Goal: Check status: Check status

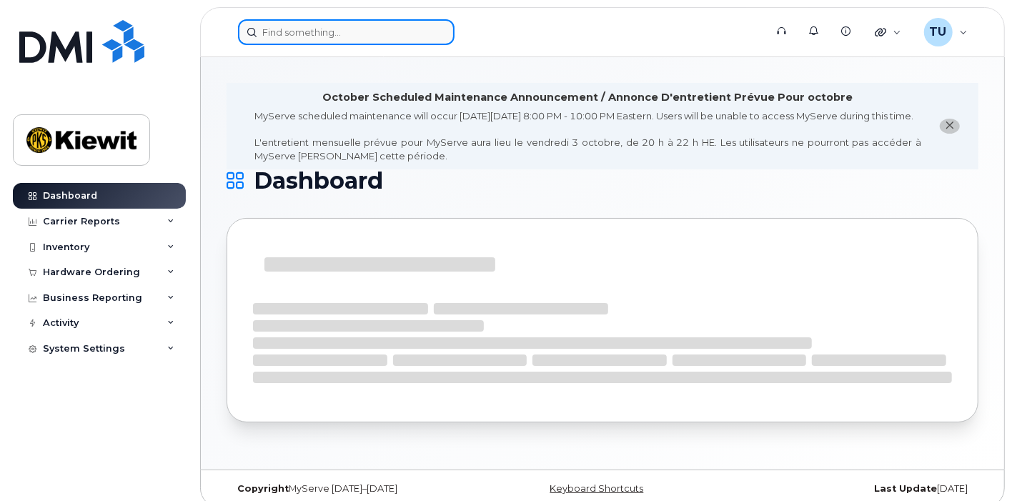
click at [328, 33] on input at bounding box center [346, 32] width 217 height 26
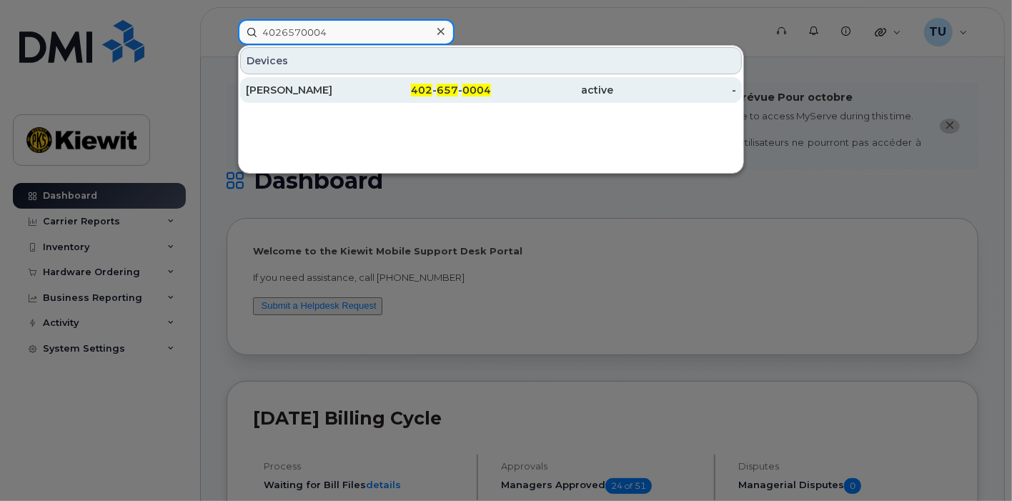
type input "4026570004"
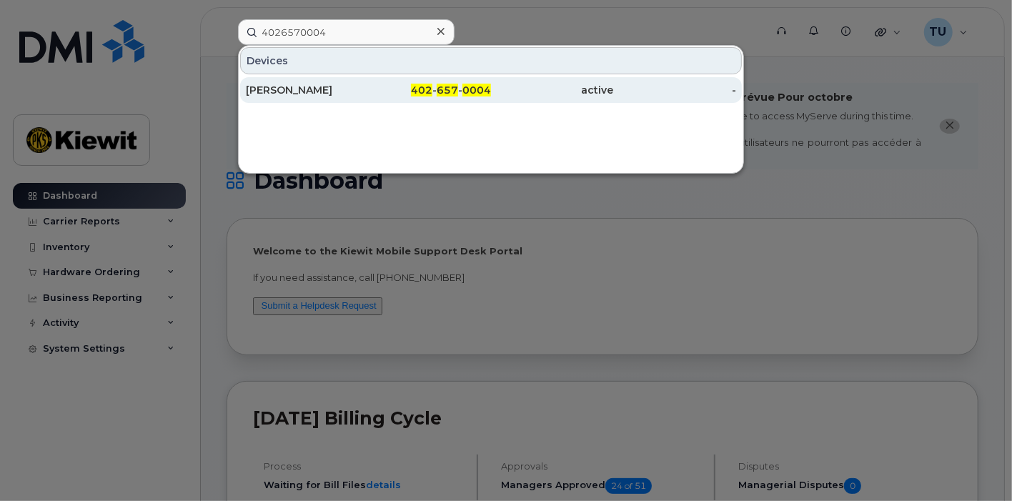
click at [394, 90] on div "402 - 657 - 0004" at bounding box center [430, 90] width 123 height 14
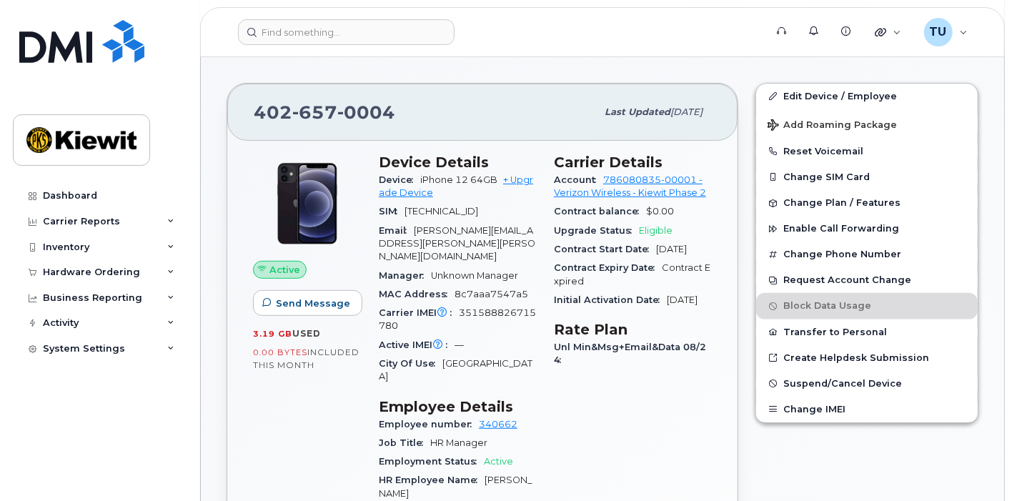
scroll to position [339, 0]
